Goal: Task Accomplishment & Management: Manage account settings

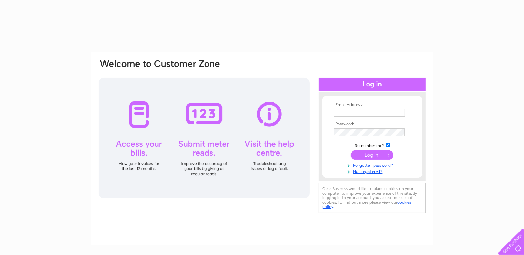
click at [343, 112] on input "text" at bounding box center [369, 113] width 71 height 8
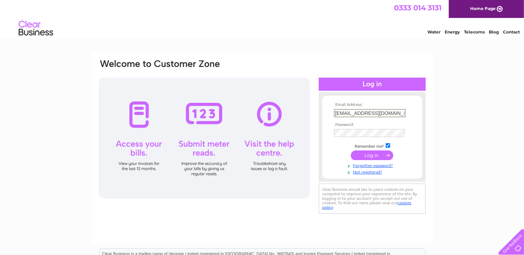
type input "sbheron@hotmail.com"
click at [369, 155] on input "submit" at bounding box center [372, 155] width 42 height 10
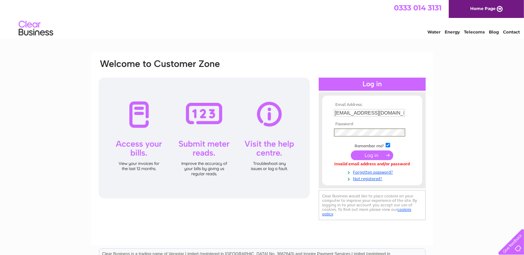
click at [368, 154] on input "submit" at bounding box center [372, 155] width 42 height 10
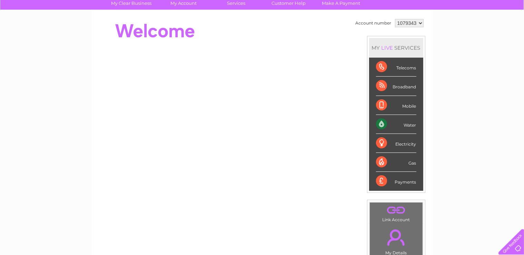
scroll to position [55, 0]
click at [398, 141] on div "Electricity" at bounding box center [396, 143] width 40 height 19
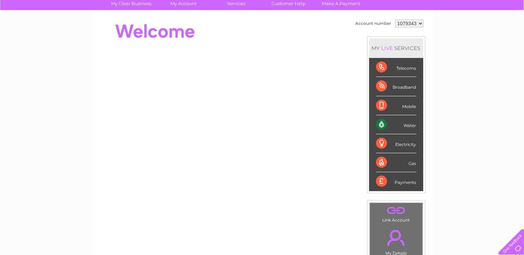
click at [398, 141] on div "Electricity" at bounding box center [396, 143] width 40 height 19
click at [381, 143] on div "Electricity" at bounding box center [396, 143] width 40 height 19
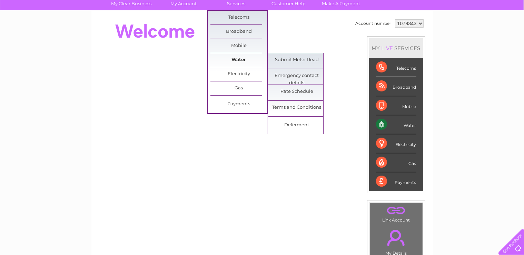
click at [236, 59] on link "Water" at bounding box center [238, 60] width 57 height 14
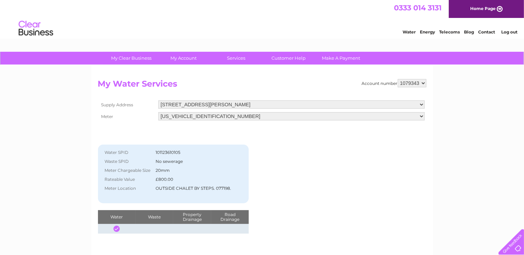
click at [511, 33] on link "Log out" at bounding box center [509, 31] width 16 height 5
